Goal: Find specific page/section: Find specific page/section

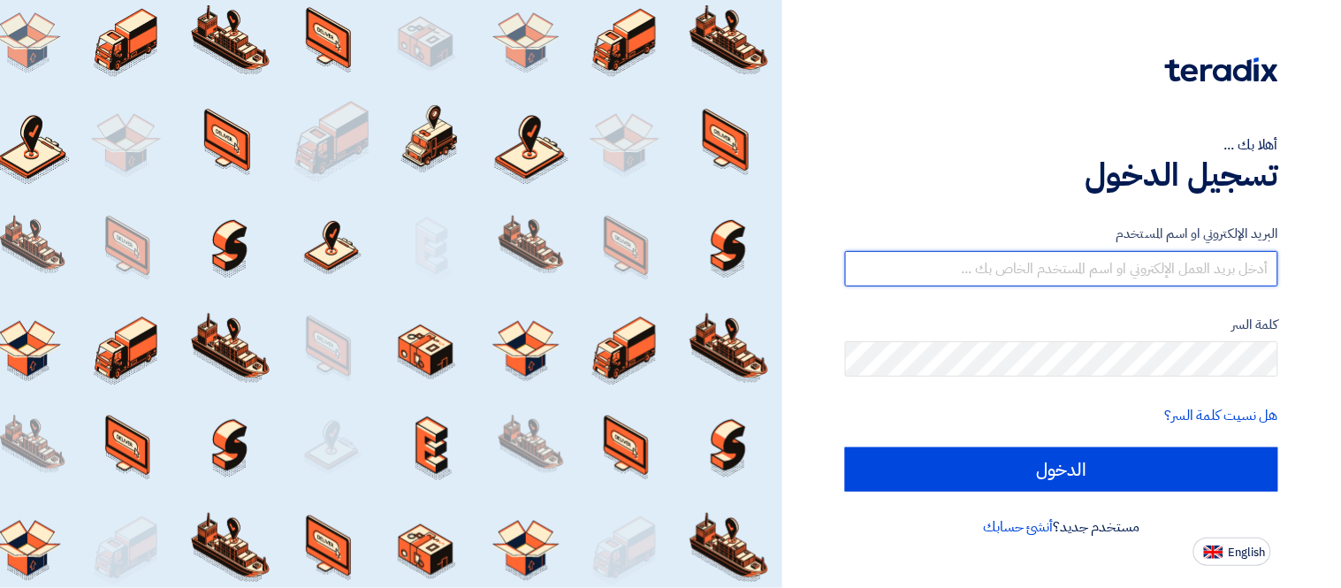
click at [1199, 269] on input "text" at bounding box center [1061, 268] width 433 height 35
type input "[PERSON_NAME][EMAIL_ADDRESS][PERSON_NAME][DOMAIN_NAME]"
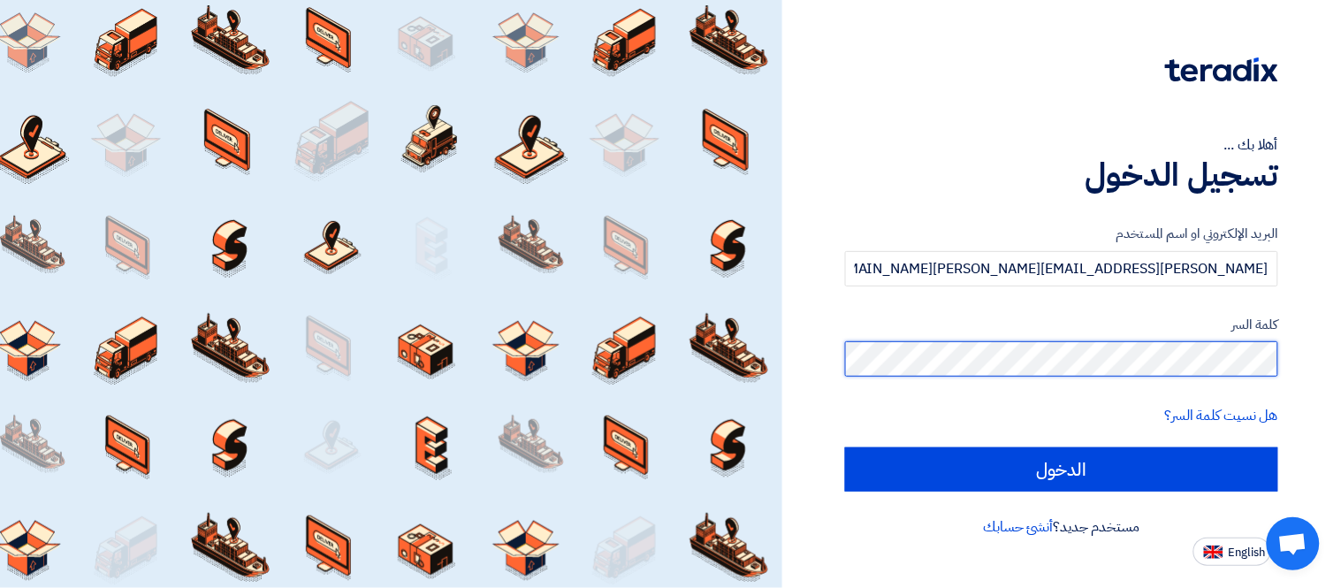
click at [845, 447] on input "الدخول" at bounding box center [1061, 469] width 433 height 44
type input "Sign in"
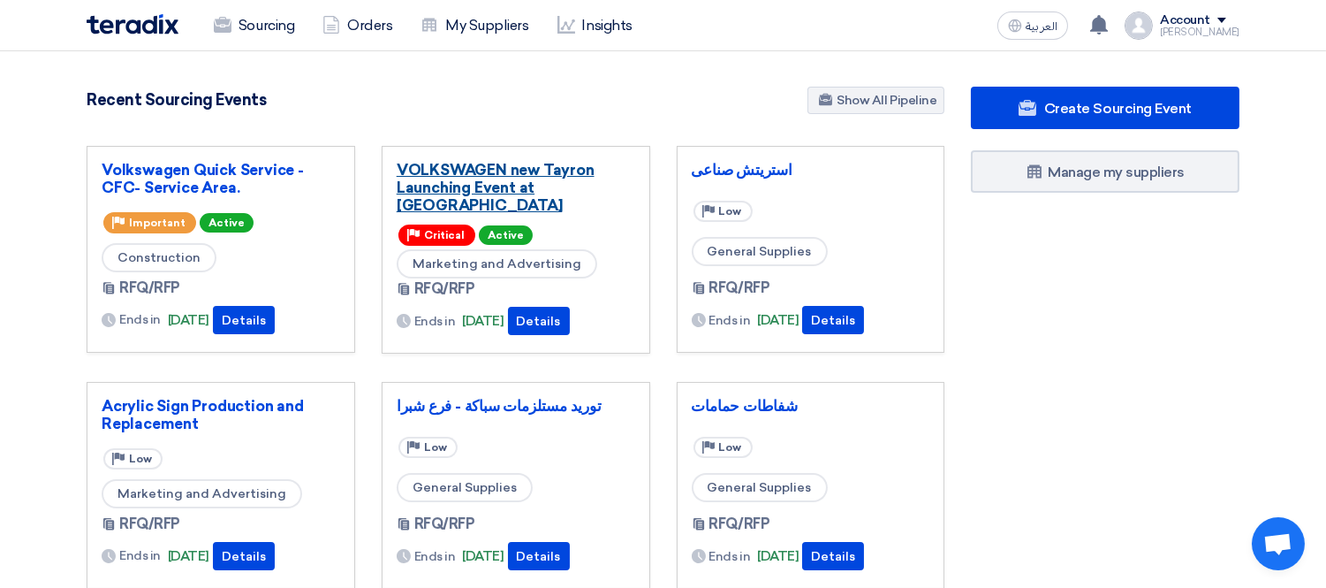
click at [522, 173] on link "VOLKSWAGEN new Tayron Launching Event at [GEOGRAPHIC_DATA]" at bounding box center [516, 187] width 239 height 53
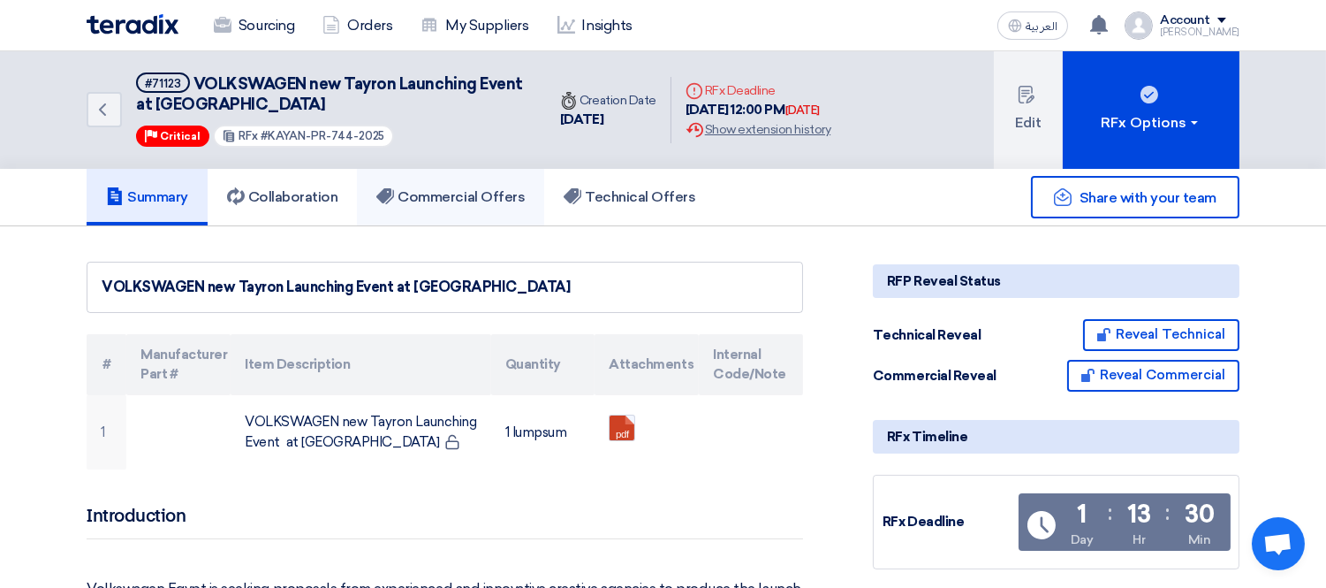
click at [455, 191] on h5 "Commercial Offers" at bounding box center [450, 197] width 148 height 18
